Goal: Information Seeking & Learning: Learn about a topic

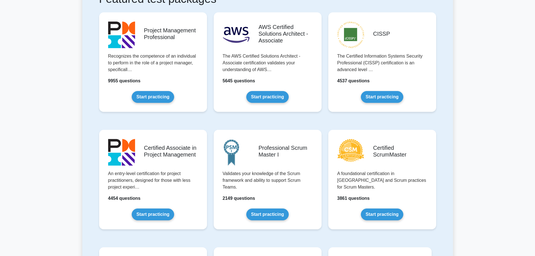
scroll to position [140, 0]
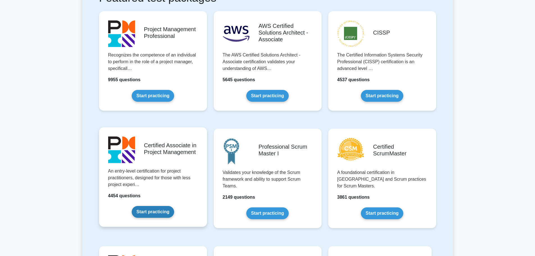
click at [157, 206] on link "Start practicing" at bounding box center [153, 212] width 42 height 12
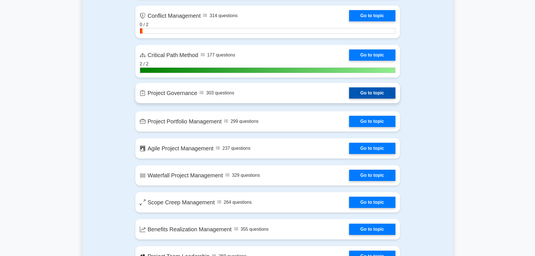
scroll to position [954, 0]
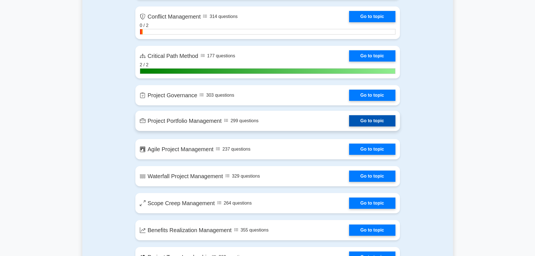
click at [384, 123] on link "Go to topic" at bounding box center [372, 120] width 46 height 11
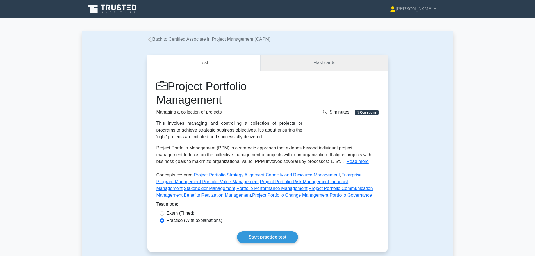
click at [318, 60] on link "Flashcards" at bounding box center [323, 63] width 127 height 16
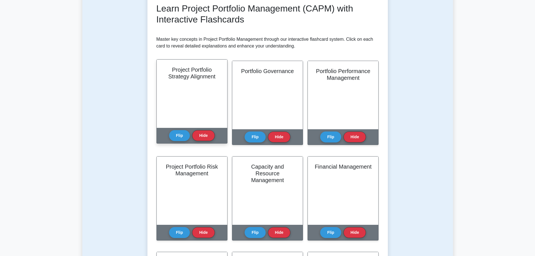
scroll to position [84, 0]
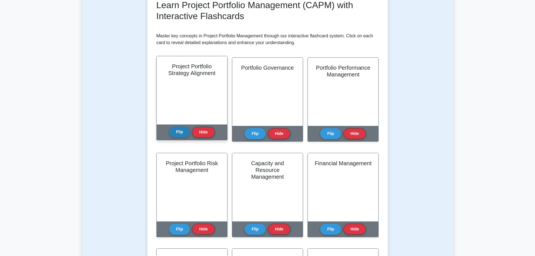
click at [177, 130] on button "Flip" at bounding box center [179, 131] width 21 height 11
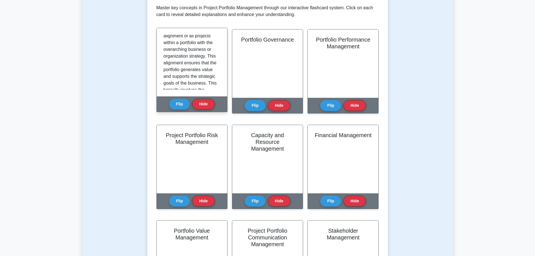
scroll to position [28, 0]
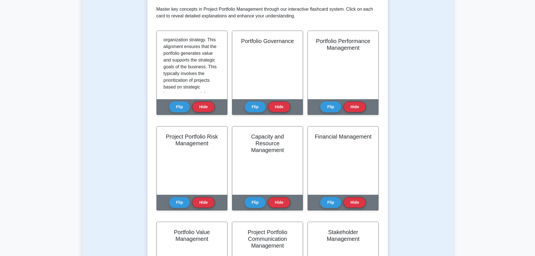
click at [129, 77] on div "Test Flashcards Learn Project Portfolio Management (CAPM) with Interactive Flas…" at bounding box center [267, 182] width 370 height 504
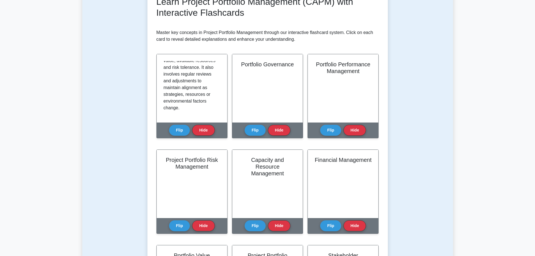
scroll to position [84, 0]
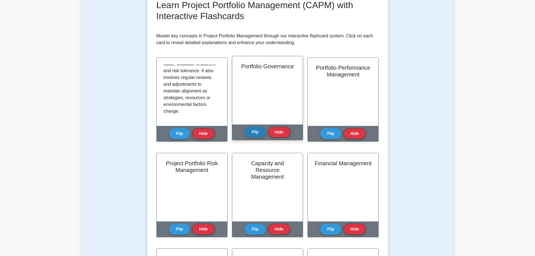
click at [253, 132] on button "Flip" at bounding box center [254, 131] width 21 height 11
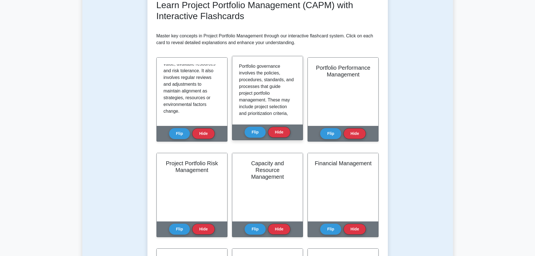
click at [254, 126] on div "Flip Hide" at bounding box center [267, 131] width 46 height 15
click at [255, 129] on button "Flip" at bounding box center [254, 131] width 21 height 11
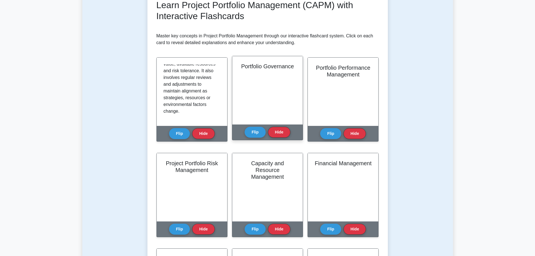
click at [254, 126] on div "Flip Hide" at bounding box center [267, 131] width 46 height 15
click at [253, 129] on button "Flip" at bounding box center [254, 131] width 21 height 11
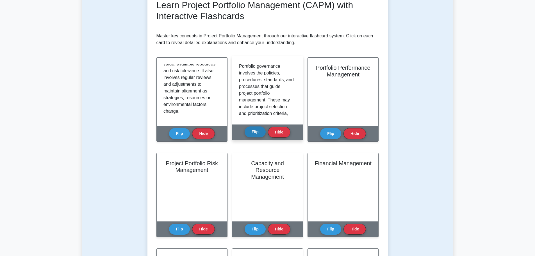
click at [254, 129] on button "Flip" at bounding box center [254, 131] width 21 height 11
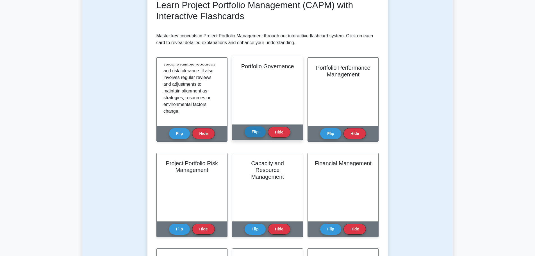
click at [254, 133] on button "Flip" at bounding box center [254, 131] width 21 height 11
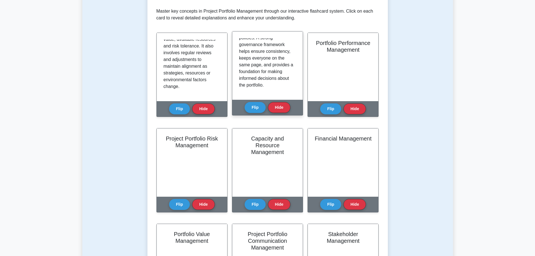
scroll to position [112, 0]
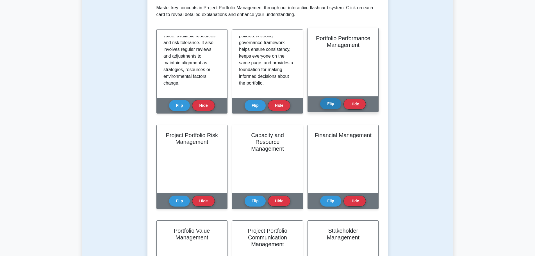
click at [330, 103] on button "Flip" at bounding box center [330, 103] width 21 height 11
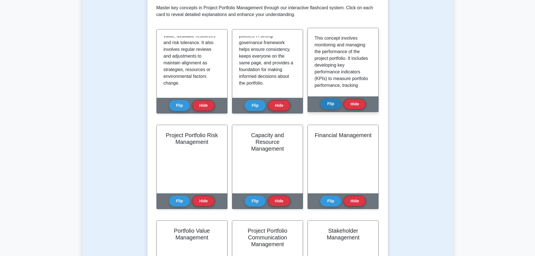
click at [332, 104] on button "Flip" at bounding box center [330, 103] width 21 height 11
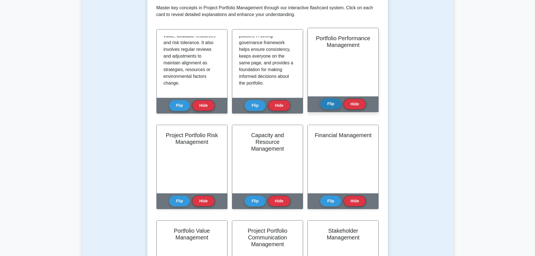
click at [330, 106] on button "Flip" at bounding box center [330, 103] width 21 height 11
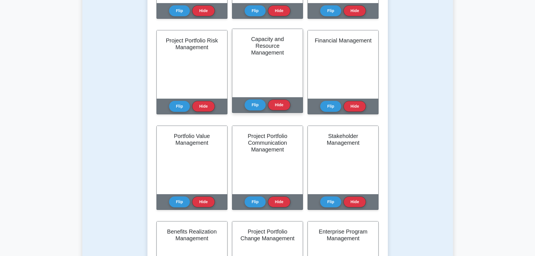
scroll to position [225, 0]
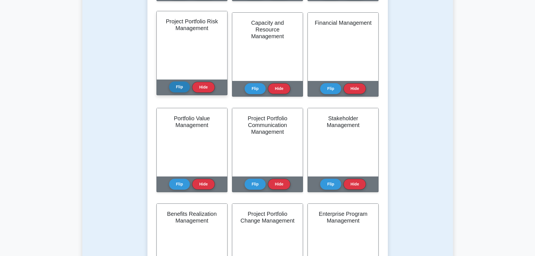
click at [184, 83] on button "Flip" at bounding box center [179, 86] width 21 height 11
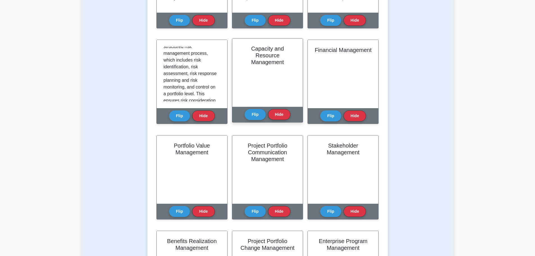
scroll to position [196, 0]
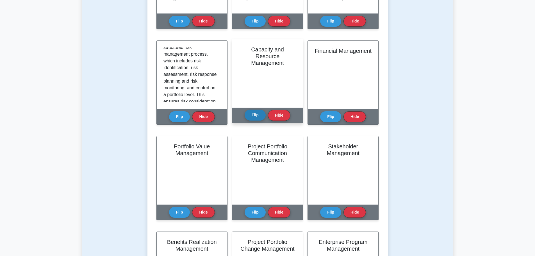
click at [253, 114] on button "Flip" at bounding box center [254, 114] width 21 height 11
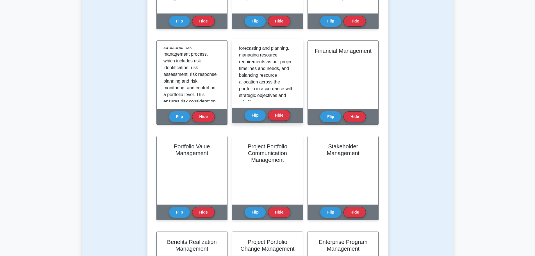
scroll to position [112, 0]
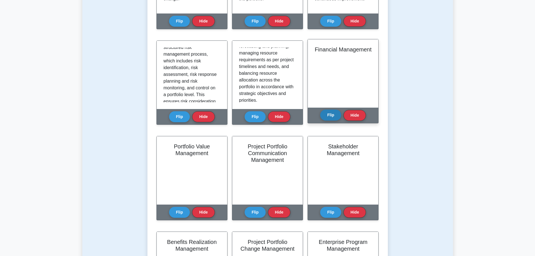
click at [329, 115] on button "Flip" at bounding box center [330, 114] width 21 height 11
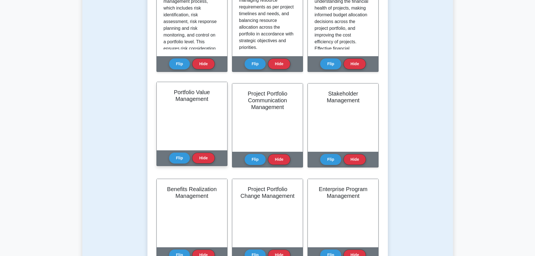
scroll to position [253, 0]
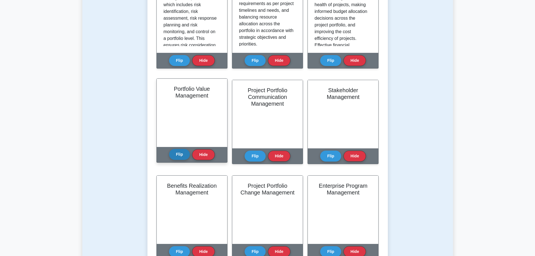
click at [179, 157] on button "Flip" at bounding box center [179, 154] width 21 height 11
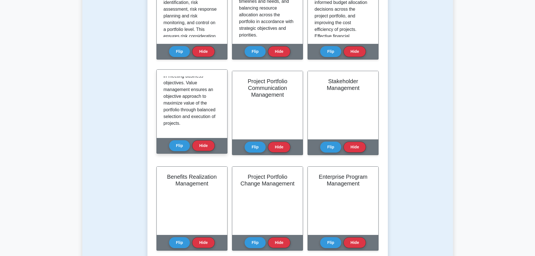
scroll to position [281, 0]
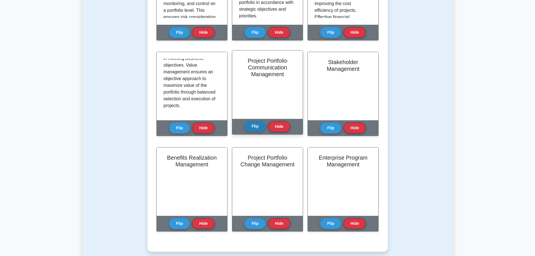
click at [249, 128] on button "Flip" at bounding box center [254, 126] width 21 height 11
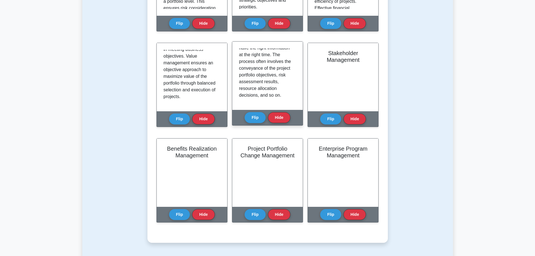
scroll to position [309, 0]
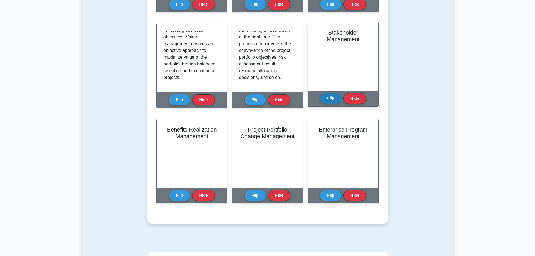
click at [333, 99] on button "Flip" at bounding box center [330, 98] width 21 height 11
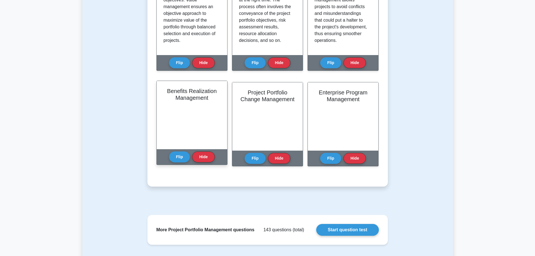
scroll to position [365, 0]
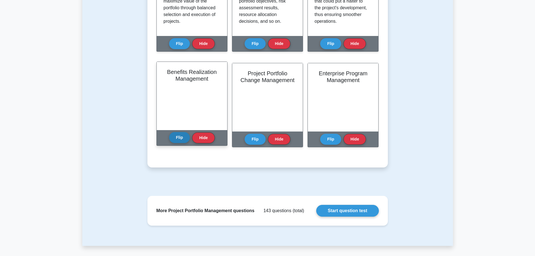
click at [178, 136] on button "Flip" at bounding box center [179, 137] width 21 height 11
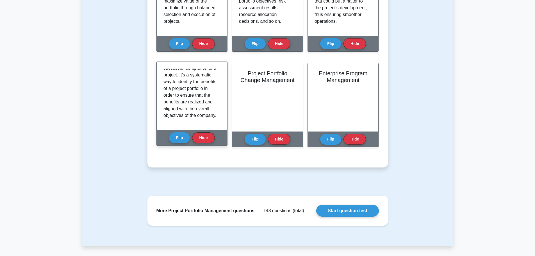
scroll to position [84, 0]
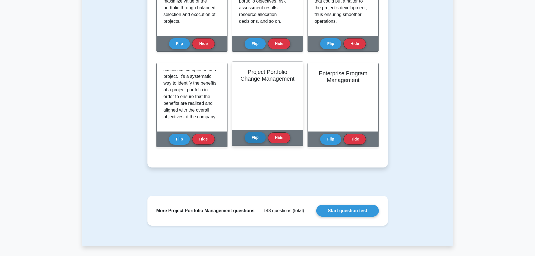
click at [253, 138] on button "Flip" at bounding box center [254, 137] width 21 height 11
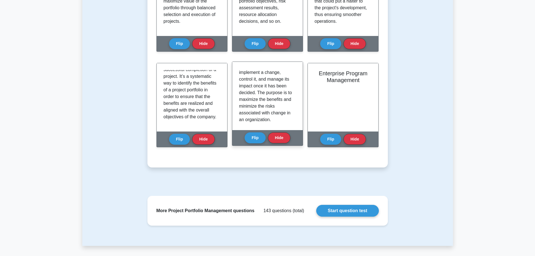
scroll to position [91, 0]
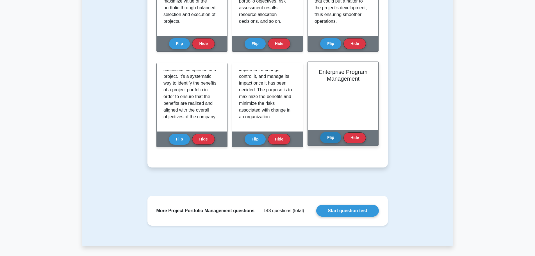
click at [331, 138] on button "Flip" at bounding box center [330, 137] width 21 height 11
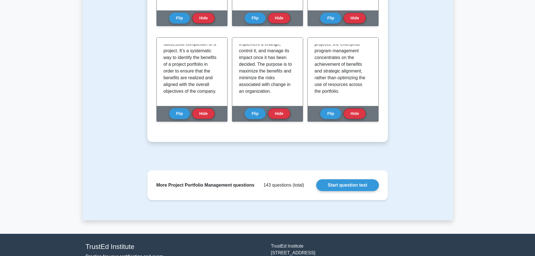
scroll to position [393, 0]
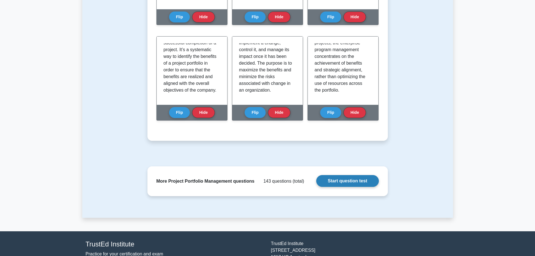
click at [332, 181] on link "Start question test" at bounding box center [347, 181] width 62 height 12
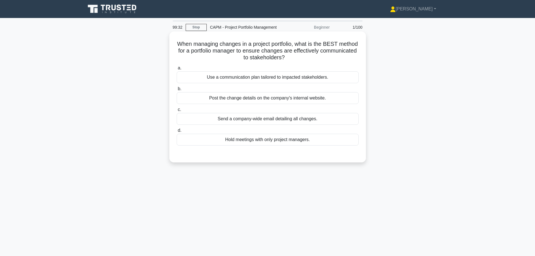
click at [250, 76] on div "Use a communication plan tailored to impacted stakeholders." at bounding box center [268, 77] width 182 height 12
click at [177, 70] on input "a. Use a communication plan tailored to impacted stakeholders." at bounding box center [177, 68] width 0 height 4
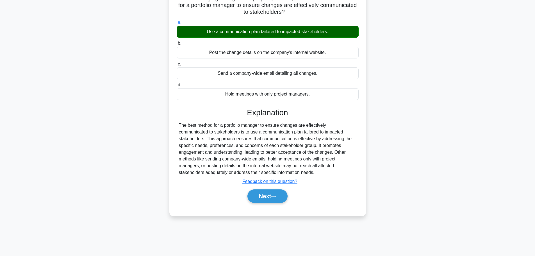
scroll to position [47, 0]
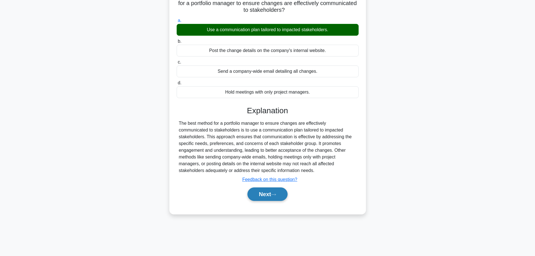
click at [274, 194] on icon at bounding box center [273, 194] width 5 height 3
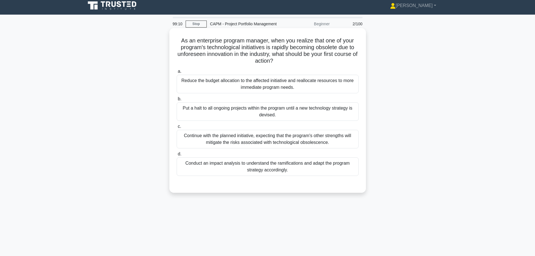
scroll to position [0, 0]
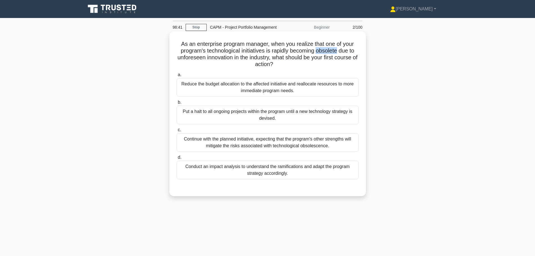
drag, startPoint x: 318, startPoint y: 51, endPoint x: 340, endPoint y: 52, distance: 22.0
click at [340, 52] on h5 "As an enterprise program manager, when you realize that one of your program's t…" at bounding box center [267, 54] width 183 height 28
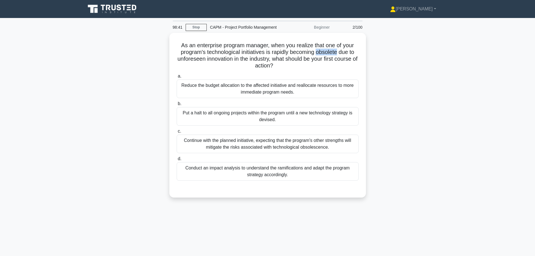
copy h5 "obsolete"
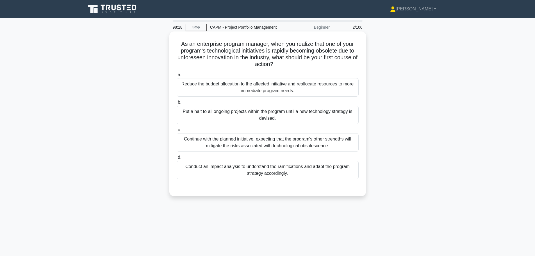
click at [295, 169] on div "Conduct an impact analysis to understand the ramifications and adapt the progra…" at bounding box center [268, 170] width 182 height 19
click at [177, 159] on input "d. Conduct an impact analysis to understand the ramifications and adapt the pro…" at bounding box center [177, 157] width 0 height 4
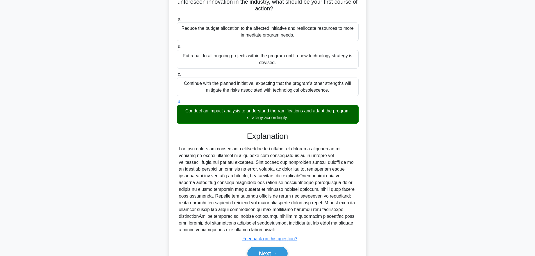
scroll to position [56, 0]
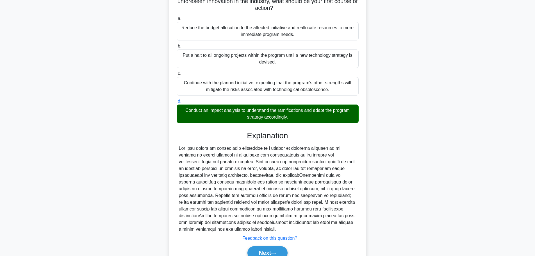
drag, startPoint x: 336, startPoint y: 110, endPoint x: 297, endPoint y: 155, distance: 58.5
click at [297, 155] on div at bounding box center [267, 189] width 177 height 88
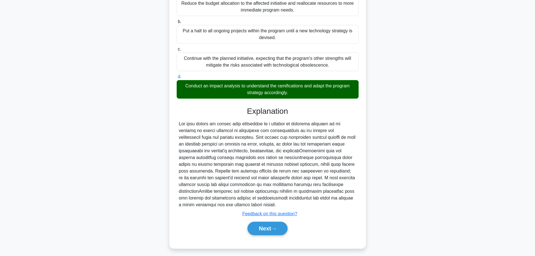
scroll to position [84, 0]
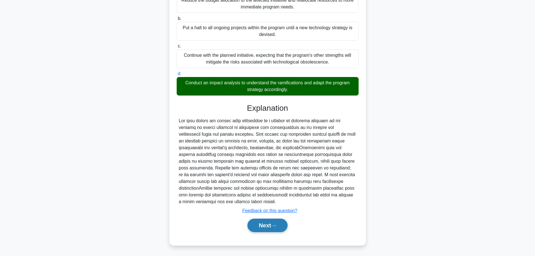
click at [281, 226] on button "Next" at bounding box center [267, 224] width 40 height 13
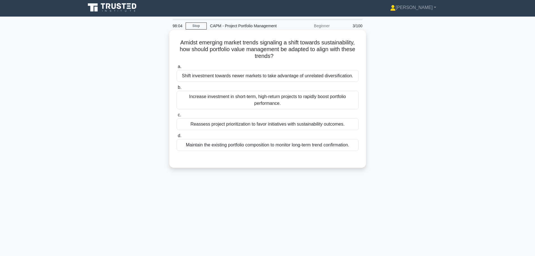
scroll to position [0, 0]
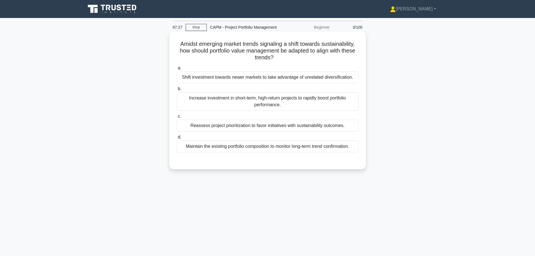
click at [255, 129] on div "Reassess project prioritization to favor initiatives with sustainability outcom…" at bounding box center [268, 126] width 182 height 12
click at [177, 118] on input "c. Reassess project prioritization to favor initiatives with sustainability out…" at bounding box center [177, 117] width 0 height 4
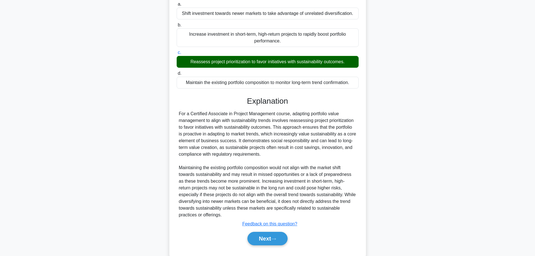
scroll to position [77, 0]
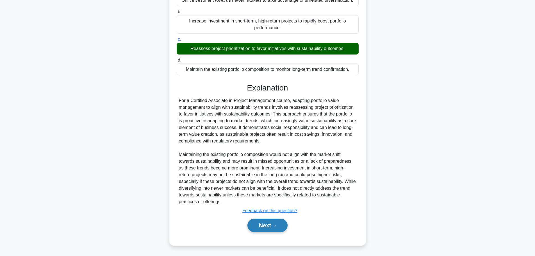
click at [269, 228] on button "Next" at bounding box center [267, 224] width 40 height 13
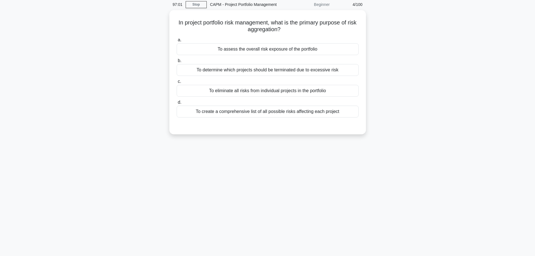
scroll to position [19, 0]
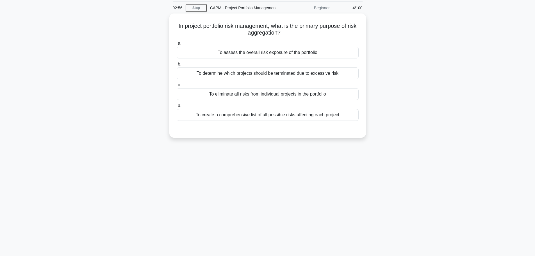
drag, startPoint x: 257, startPoint y: 151, endPoint x: 210, endPoint y: 156, distance: 46.5
click at [242, 152] on div "92:56 Stop CAPM - Project Portfolio Management Beginner 4/100 In project portfo…" at bounding box center [267, 141] width 370 height 281
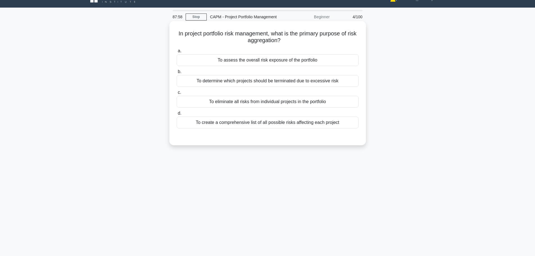
scroll to position [0, 0]
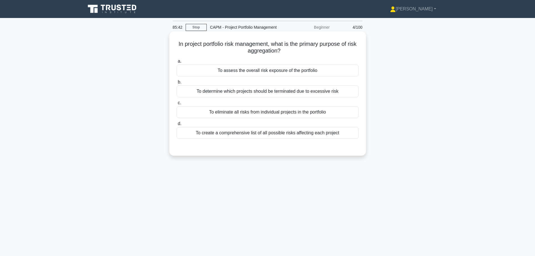
click at [301, 132] on div "To create a comprehensive list of all possible risks affecting each project" at bounding box center [268, 133] width 182 height 12
click at [177, 125] on input "d. To create a comprehensive list of all possible risks affecting each project" at bounding box center [177, 124] width 0 height 4
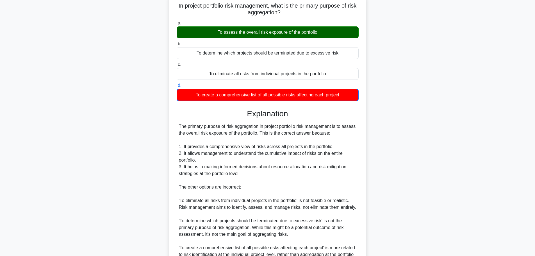
scroll to position [56, 0]
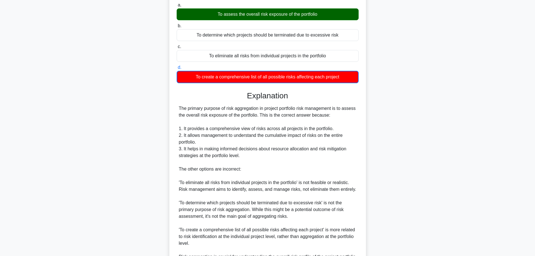
drag, startPoint x: 311, startPoint y: 139, endPoint x: 265, endPoint y: 140, distance: 45.7
click at [265, 140] on div "The primary purpose of risk aggregation in project portfolio risk management is…" at bounding box center [267, 189] width 177 height 168
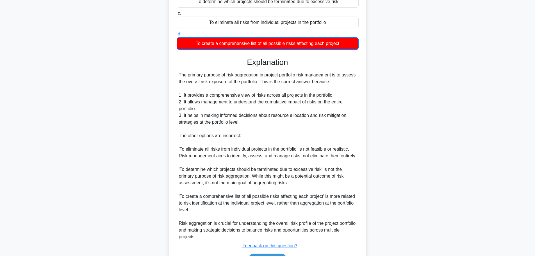
scroll to position [125, 0]
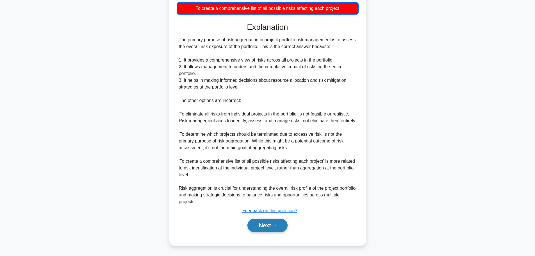
click at [276, 223] on button "Next" at bounding box center [267, 224] width 40 height 13
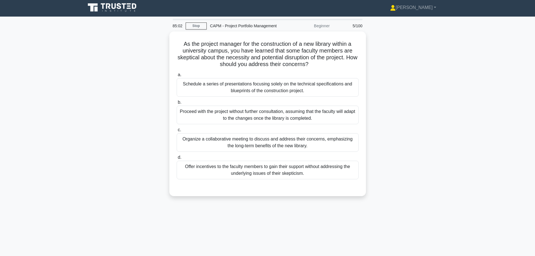
scroll to position [0, 0]
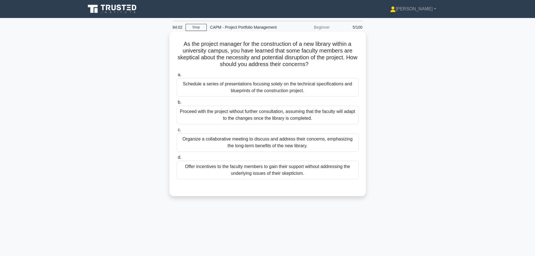
click at [256, 143] on div "Organize a collaborative meeting to discuss and address their concerns, emphasi…" at bounding box center [268, 142] width 182 height 19
click at [177, 132] on input "c. Organize a collaborative meeting to discuss and address their concerns, emph…" at bounding box center [177, 130] width 0 height 4
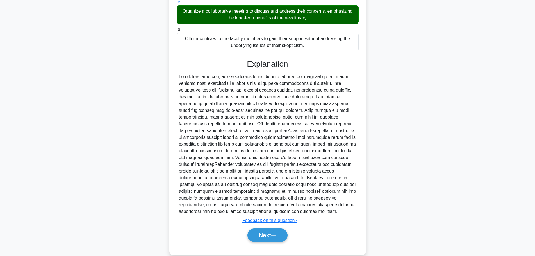
scroll to position [138, 0]
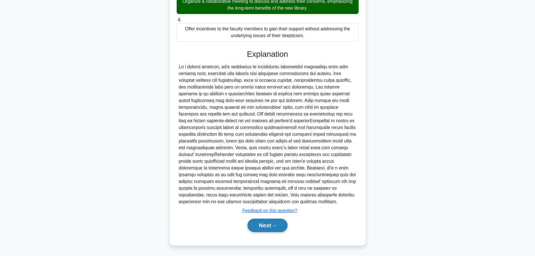
click at [269, 227] on button "Next" at bounding box center [267, 224] width 40 height 13
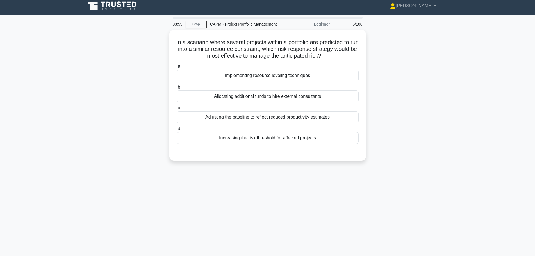
scroll to position [0, 0]
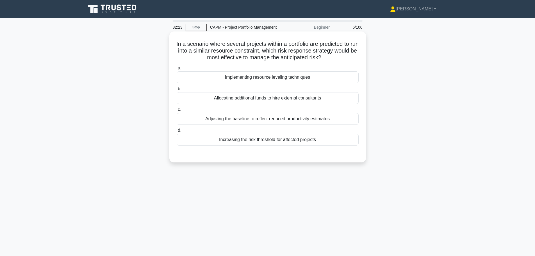
click at [302, 80] on div "Implementing resource leveling techniques" at bounding box center [268, 77] width 182 height 12
click at [177, 70] on input "a. Implementing resource leveling techniques" at bounding box center [177, 68] width 0 height 4
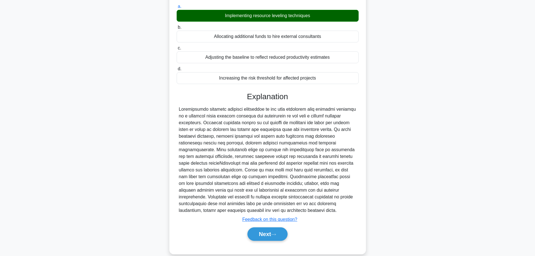
scroll to position [64, 0]
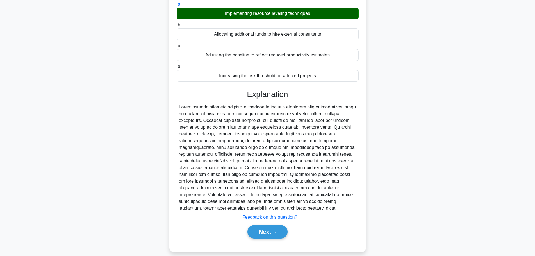
drag, startPoint x: 270, startPoint y: 229, endPoint x: 255, endPoint y: 201, distance: 31.6
click at [270, 229] on button "Next" at bounding box center [267, 231] width 40 height 13
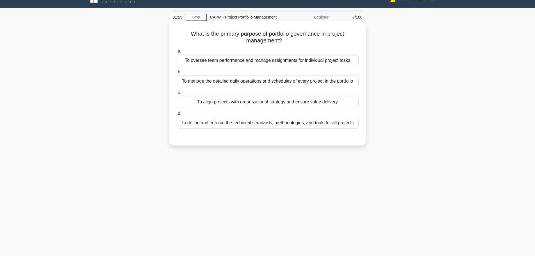
scroll to position [0, 0]
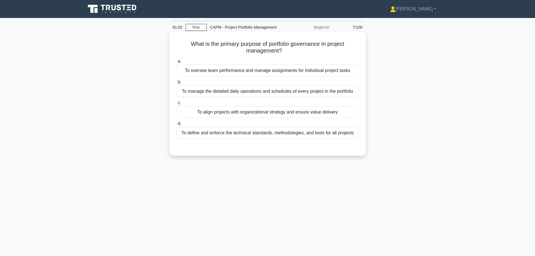
drag, startPoint x: 263, startPoint y: 107, endPoint x: 264, endPoint y: 110, distance: 3.4
click at [263, 109] on div "To align projects with organizational strategy and ensure value delivery" at bounding box center [268, 112] width 182 height 12
click at [177, 105] on input "c. To align projects with organizational strategy and ensure value delivery" at bounding box center [177, 103] width 0 height 4
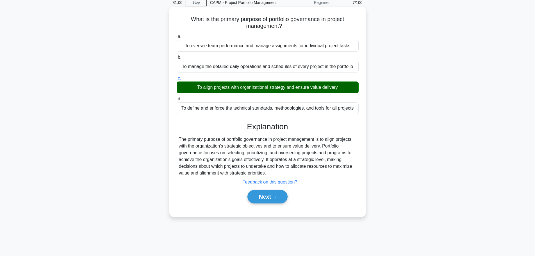
scroll to position [28, 0]
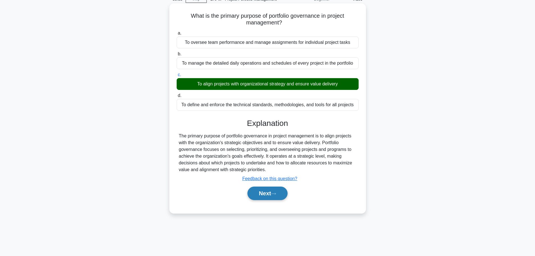
click at [269, 197] on button "Next" at bounding box center [267, 192] width 40 height 13
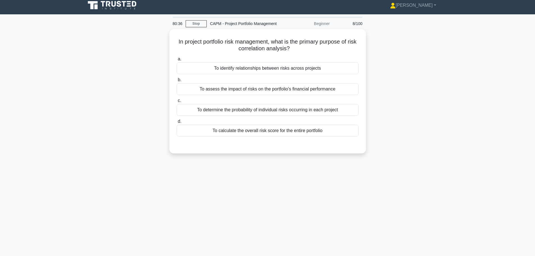
scroll to position [0, 0]
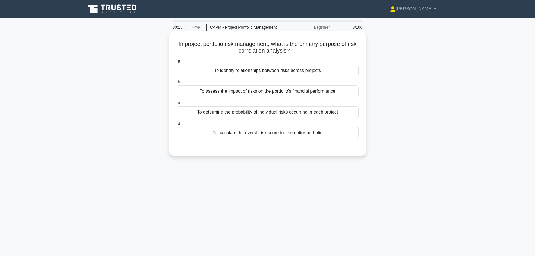
click at [284, 68] on div "To identify relationships between risks across projects" at bounding box center [268, 71] width 182 height 12
click at [177, 63] on input "a. To identify relationships between risks across projects" at bounding box center [177, 61] width 0 height 4
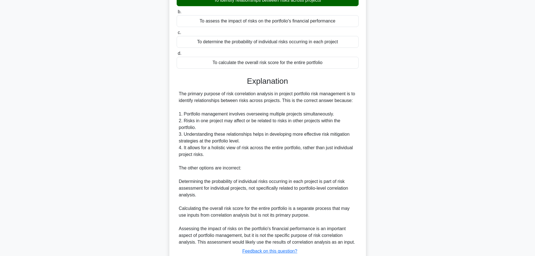
scroll to position [111, 0]
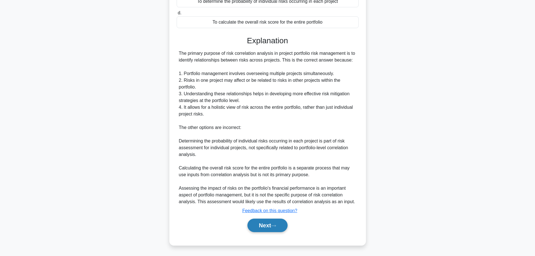
click at [277, 229] on button "Next" at bounding box center [267, 224] width 40 height 13
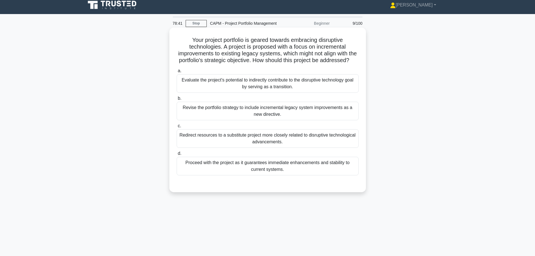
scroll to position [0, 0]
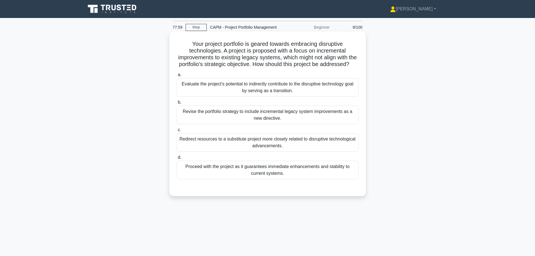
click at [295, 121] on div "Revise the portfolio strategy to include incremental legacy system improvements…" at bounding box center [268, 115] width 182 height 19
click at [177, 104] on input "b. Revise the portfolio strategy to include incremental legacy system improveme…" at bounding box center [177, 102] width 0 height 4
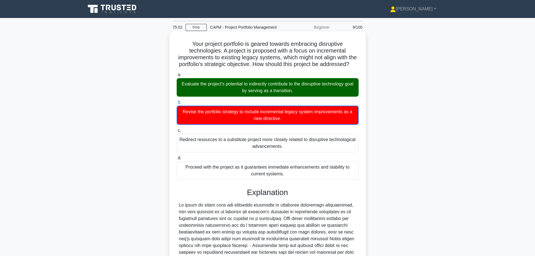
click at [343, 112] on label "b. Revise the portfolio strategy to include incremental legacy system improveme…" at bounding box center [268, 112] width 182 height 26
click at [177, 104] on input "b. Revise the portfolio strategy to include incremental legacy system improveme…" at bounding box center [177, 102] width 0 height 4
drag, startPoint x: 345, startPoint y: 121, endPoint x: 347, endPoint y: 129, distance: 7.4
click at [346, 125] on div "Revise the portfolio strategy to include incremental legacy system improvements…" at bounding box center [268, 115] width 182 height 19
click at [298, 110] on label "b. Revise the portfolio strategy to include incremental legacy system improveme…" at bounding box center [268, 112] width 182 height 26
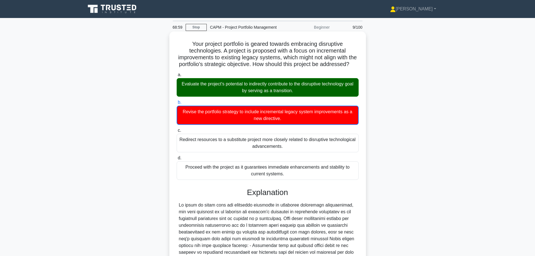
click at [177, 104] on input "b. Revise the portfolio strategy to include incremental legacy system improveme…" at bounding box center [177, 102] width 0 height 4
drag, startPoint x: 336, startPoint y: 98, endPoint x: 346, endPoint y: 95, distance: 11.1
click at [336, 97] on div "Evaluate the project's potential to indirectly contribute to the disruptive tec…" at bounding box center [268, 87] width 182 height 19
click at [177, 77] on input "a. Evaluate the project's potential to indirectly contribute to the disruptive …" at bounding box center [177, 75] width 0 height 4
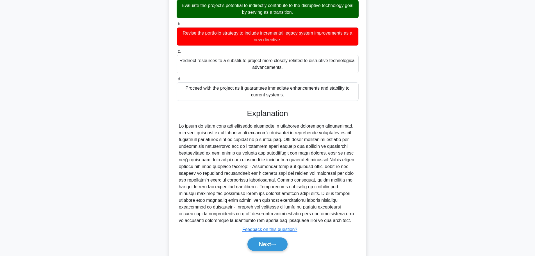
scroll to position [104, 0]
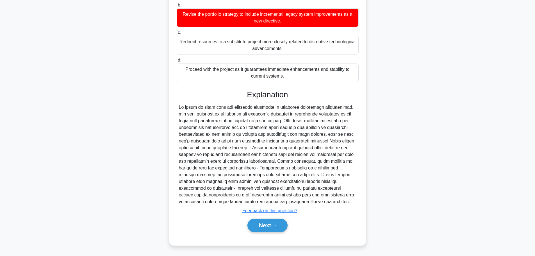
drag, startPoint x: 281, startPoint y: 225, endPoint x: 288, endPoint y: 219, distance: 9.2
click at [281, 225] on button "Next" at bounding box center [267, 224] width 40 height 13
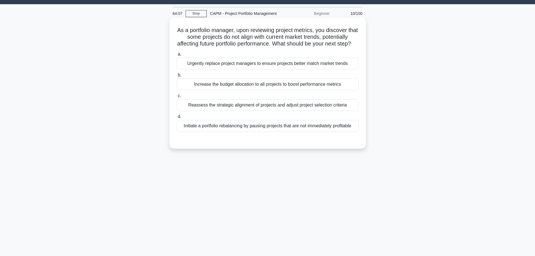
scroll to position [0, 0]
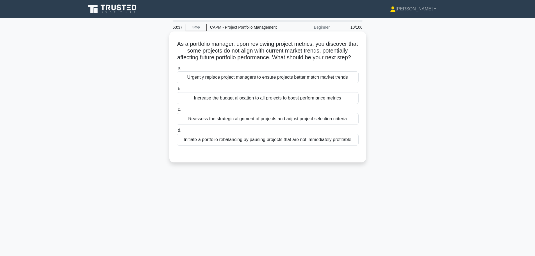
click at [326, 125] on div "Reassess the strategic alignment of projects and adjust project selection crite…" at bounding box center [268, 119] width 182 height 12
click at [177, 111] on input "c. Reassess the strategic alignment of projects and adjust project selection cr…" at bounding box center [177, 110] width 0 height 4
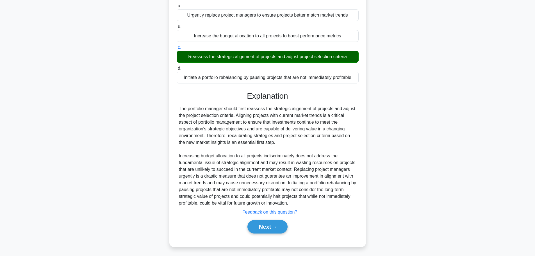
scroll to position [70, 0]
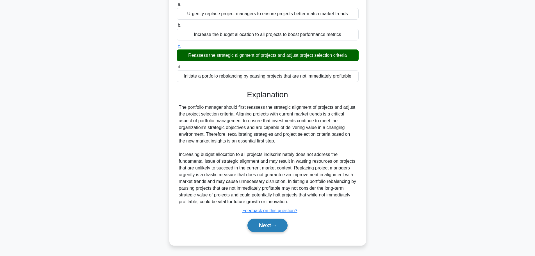
click at [276, 227] on icon at bounding box center [273, 225] width 5 height 3
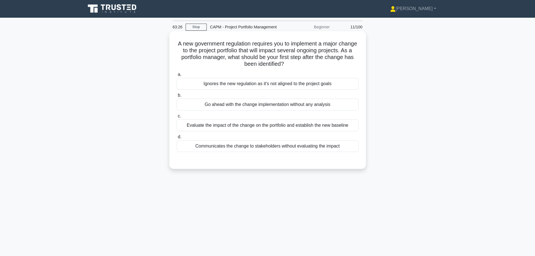
scroll to position [0, 0]
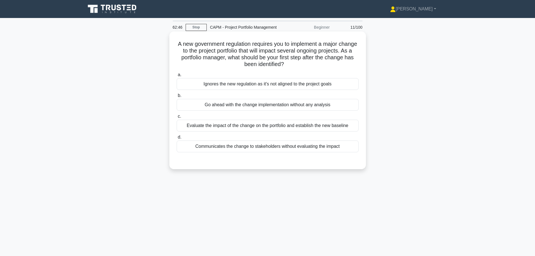
click at [299, 123] on div "Evaluate the impact of the change on the portfolio and establish the new baseli…" at bounding box center [268, 126] width 182 height 12
click at [177, 118] on input "c. Evaluate the impact of the change on the portfolio and establish the new bas…" at bounding box center [177, 117] width 0 height 4
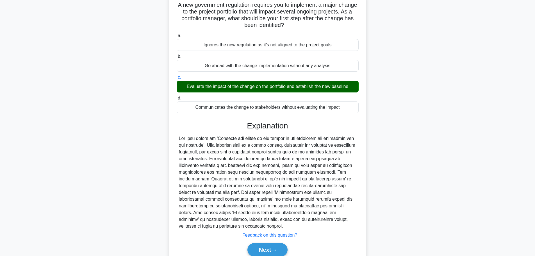
scroll to position [64, 0]
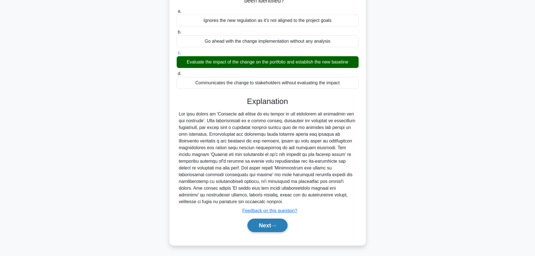
click at [269, 226] on button "Next" at bounding box center [267, 224] width 40 height 13
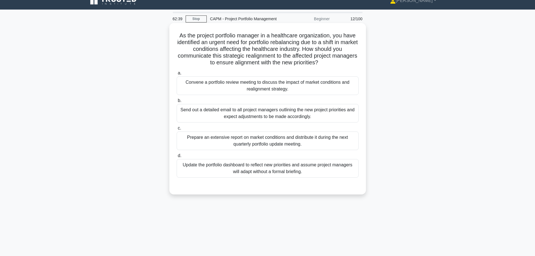
scroll to position [0, 0]
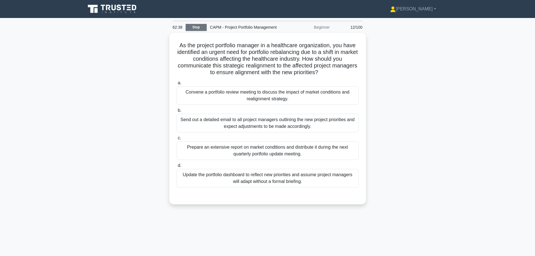
click at [200, 27] on link "Stop" at bounding box center [196, 27] width 21 height 7
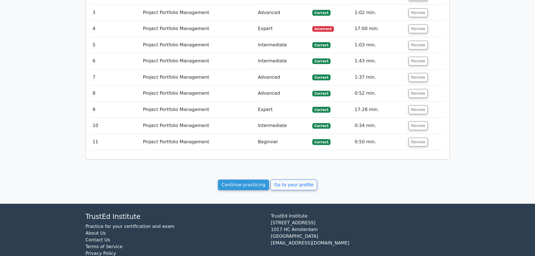
scroll to position [558, 0]
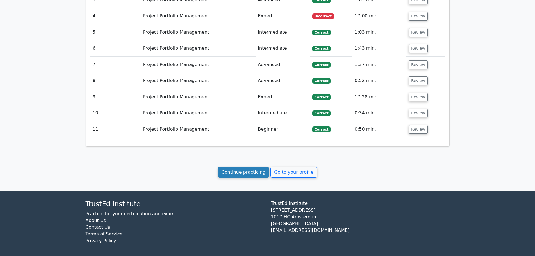
click at [255, 168] on link "Continue practicing" at bounding box center [243, 172] width 51 height 11
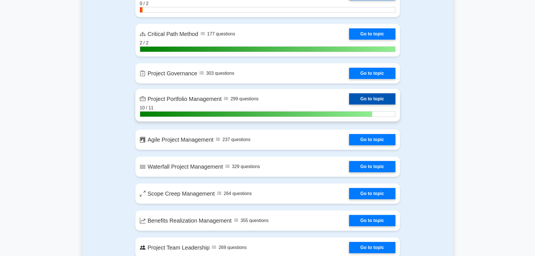
scroll to position [1010, 0]
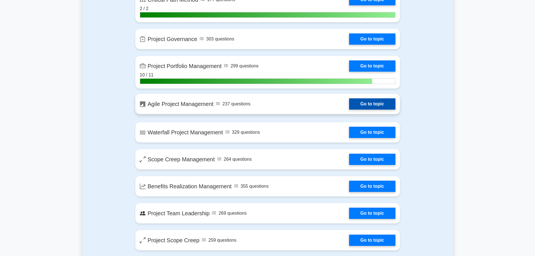
click at [372, 101] on link "Go to topic" at bounding box center [372, 103] width 46 height 11
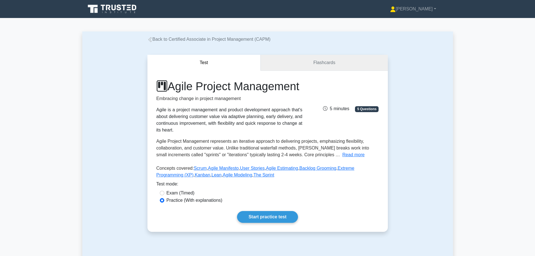
click at [319, 64] on link "Flashcards" at bounding box center [323, 63] width 127 height 16
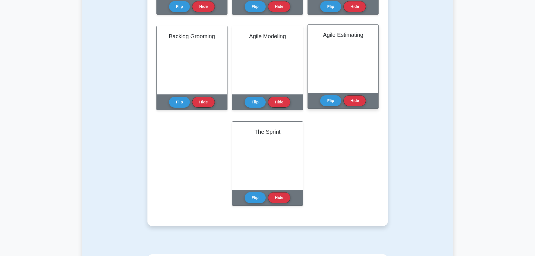
scroll to position [309, 0]
